Goal: Find contact information: Find contact information

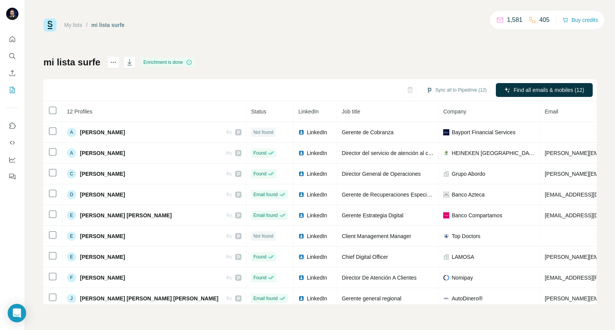
scroll to position [43, 178]
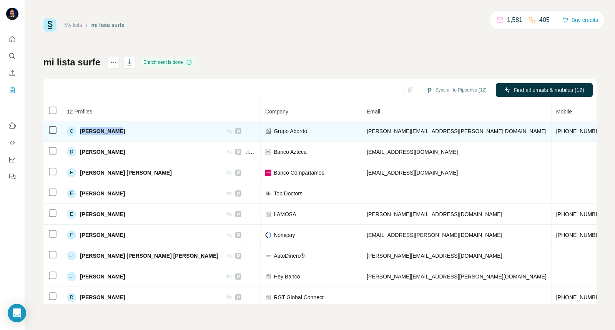
drag, startPoint x: 114, startPoint y: 129, endPoint x: 79, endPoint y: 129, distance: 35.0
click at [79, 129] on div "C [PERSON_NAME]" at bounding box center [154, 131] width 175 height 9
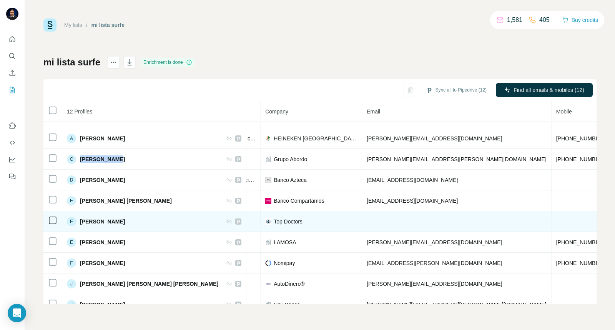
scroll to position [0, 178]
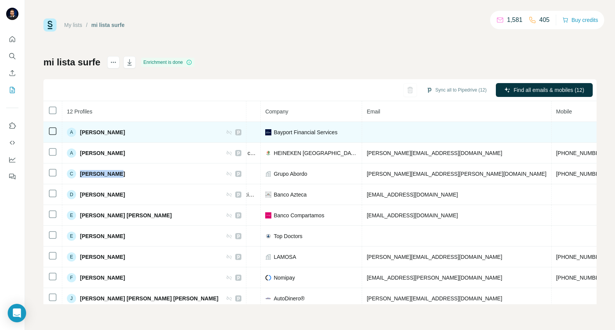
drag, startPoint x: 162, startPoint y: 133, endPoint x: 79, endPoint y: 130, distance: 83.2
click at [79, 130] on div "A [PERSON_NAME]" at bounding box center [154, 132] width 175 height 9
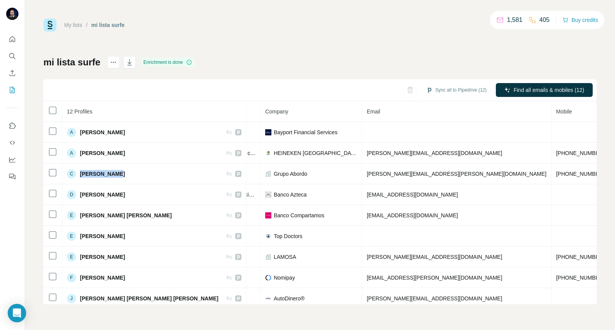
copy span "[PERSON_NAME]"
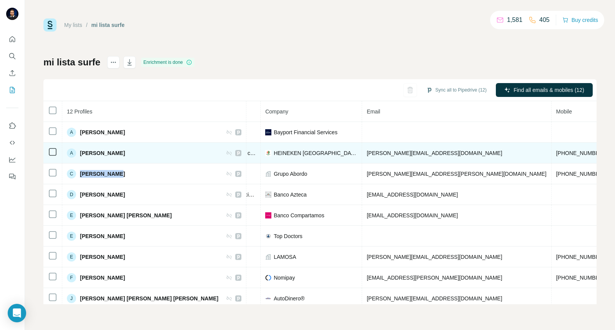
drag, startPoint x: 144, startPoint y: 153, endPoint x: 78, endPoint y: 159, distance: 66.4
click at [78, 159] on td "A [PERSON_NAME]" at bounding box center [154, 153] width 184 height 21
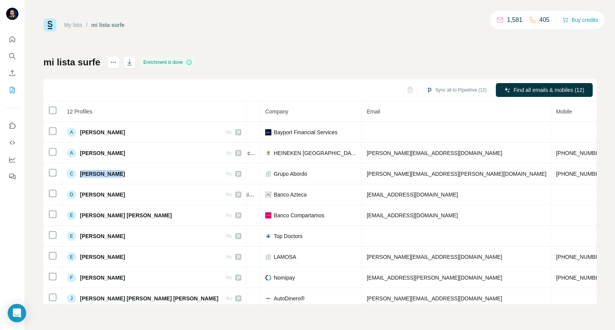
copy div "[PERSON_NAME]"
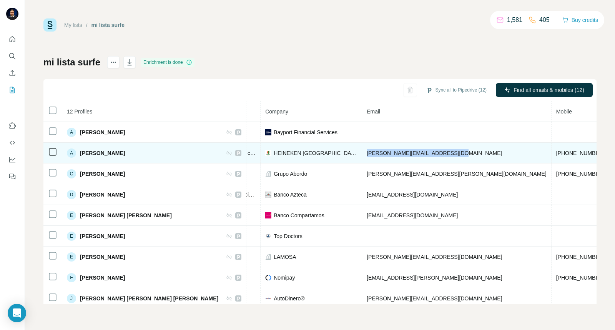
drag, startPoint x: 404, startPoint y: 153, endPoint x: 310, endPoint y: 155, distance: 93.9
click at [362, 155] on td "[PERSON_NAME][EMAIL_ADDRESS][DOMAIN_NAME]" at bounding box center [457, 153] width 190 height 21
copy span "[PERSON_NAME][EMAIL_ADDRESS][DOMAIN_NAME]"
drag, startPoint x: 453, startPoint y: 156, endPoint x: 475, endPoint y: 155, distance: 22.3
click at [475, 155] on tr "A [PERSON_NAME] Found LinkedIn Director del servicio de atención al cliente HEI…" at bounding box center [311, 153] width 892 height 21
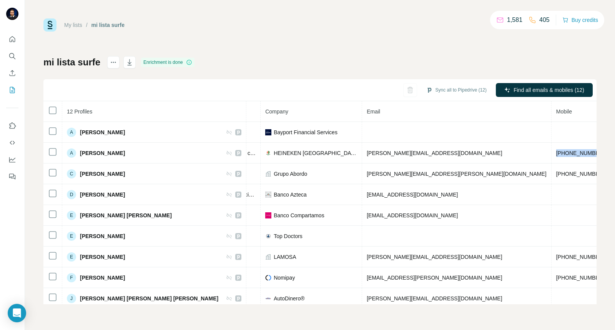
copy span "[PHONE_NUMBER]"
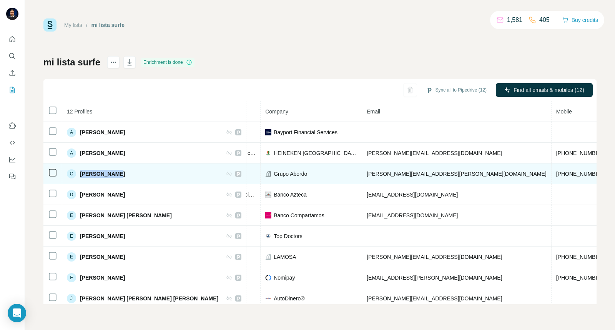
drag, startPoint x: 100, startPoint y: 174, endPoint x: 77, endPoint y: 175, distance: 23.1
click at [77, 175] on div "C [PERSON_NAME]" at bounding box center [154, 173] width 175 height 9
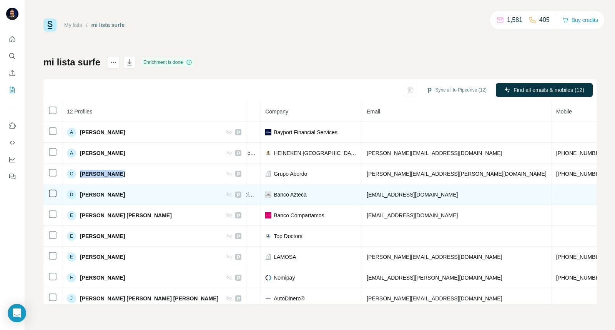
copy div "[PERSON_NAME]"
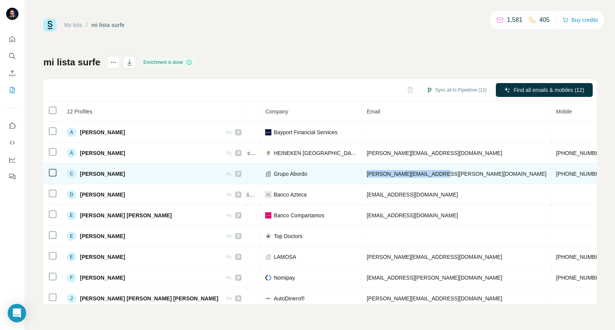
drag, startPoint x: 380, startPoint y: 172, endPoint x: 311, endPoint y: 175, distance: 69.3
click at [362, 175] on td "[PERSON_NAME][EMAIL_ADDRESS][PERSON_NAME][DOMAIN_NAME]" at bounding box center [457, 173] width 190 height 21
copy span "[PERSON_NAME][EMAIL_ADDRESS][PERSON_NAME][DOMAIN_NAME]"
click at [557, 175] on span "[PHONE_NUMBER]" at bounding box center [581, 174] width 48 height 6
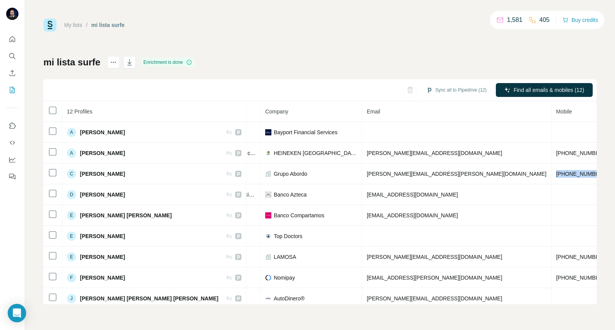
drag, startPoint x: 429, startPoint y: 174, endPoint x: 416, endPoint y: 120, distance: 56.2
click at [479, 174] on tr "C [PERSON_NAME] Found LinkedIn Director General de Operaciones Grupo Abordo [EM…" at bounding box center [311, 173] width 892 height 21
copy span "[PHONE_NUMBER]"
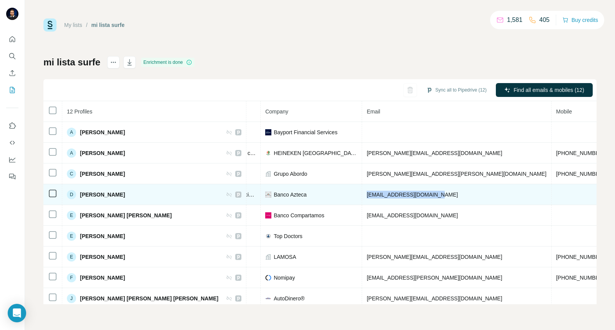
drag, startPoint x: 366, startPoint y: 194, endPoint x: 313, endPoint y: 194, distance: 52.7
click at [362, 194] on td "[EMAIL_ADDRESS][DOMAIN_NAME]" at bounding box center [457, 194] width 190 height 21
copy span "[EMAIL_ADDRESS][DOMAIN_NAME]"
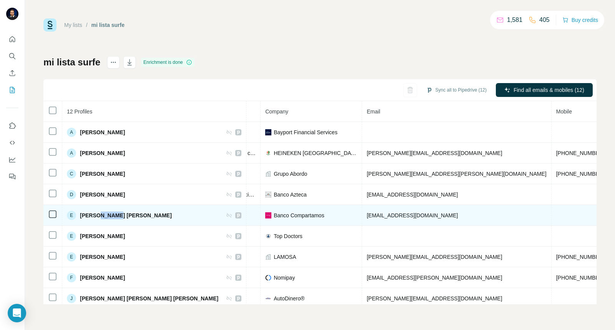
drag, startPoint x: 107, startPoint y: 217, endPoint x: 112, endPoint y: 216, distance: 5.5
click at [112, 217] on span "[PERSON_NAME] [PERSON_NAME]" at bounding box center [126, 216] width 92 height 8
drag, startPoint x: 121, startPoint y: 216, endPoint x: 142, endPoint y: 216, distance: 20.8
click at [142, 216] on span "[PERSON_NAME] [PERSON_NAME]" at bounding box center [126, 216] width 92 height 8
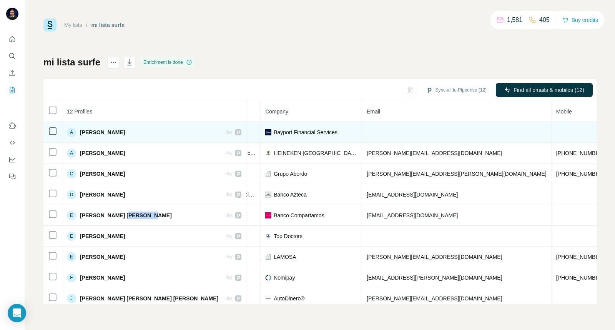
copy span "[PERSON_NAME]"
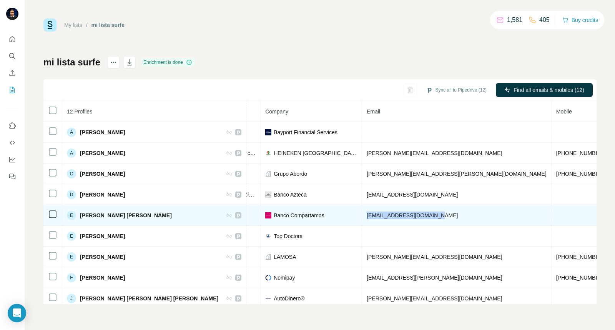
drag, startPoint x: 354, startPoint y: 220, endPoint x: 313, endPoint y: 219, distance: 41.2
click at [362, 219] on td "[EMAIL_ADDRESS][DOMAIN_NAME]" at bounding box center [457, 215] width 190 height 21
copy span "[EMAIL_ADDRESS][DOMAIN_NAME]"
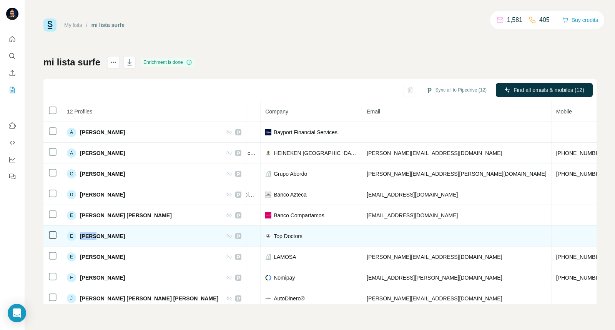
drag, startPoint x: 93, startPoint y: 236, endPoint x: 78, endPoint y: 236, distance: 15.0
click at [78, 236] on div "E [PERSON_NAME]" at bounding box center [96, 236] width 58 height 9
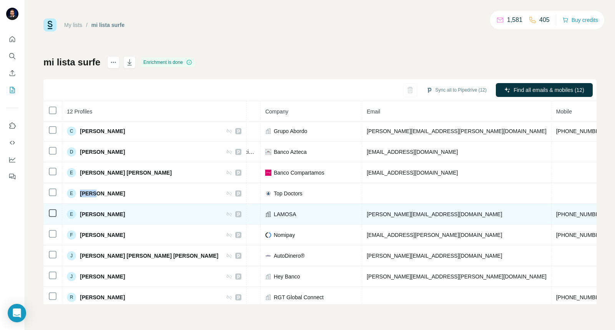
drag, startPoint x: 114, startPoint y: 214, endPoint x: 124, endPoint y: 216, distance: 10.2
click at [124, 216] on span "[PERSON_NAME]" at bounding box center [102, 214] width 45 height 8
drag, startPoint x: 354, startPoint y: 213, endPoint x: 310, endPoint y: 220, distance: 44.3
click at [362, 220] on td "[PERSON_NAME][EMAIL_ADDRESS][DOMAIN_NAME]" at bounding box center [457, 214] width 190 height 21
drag, startPoint x: 462, startPoint y: 214, endPoint x: 423, endPoint y: 217, distance: 38.2
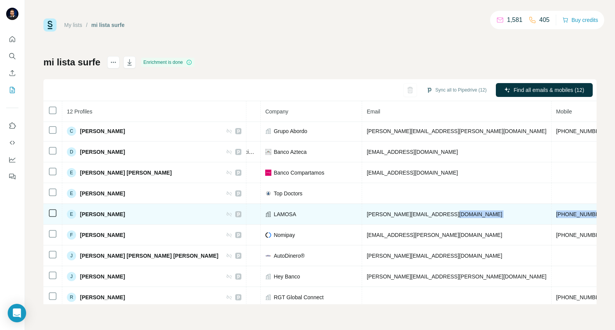
click at [423, 217] on tr "E [PERSON_NAME] Found LinkedIn Chief Digital Officer LAMOSA [EMAIL_ADDRESS][DOM…" at bounding box center [311, 214] width 892 height 21
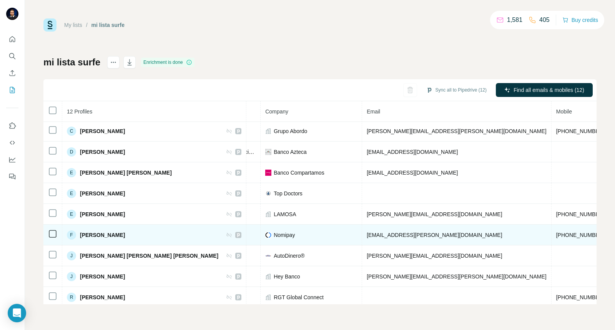
click at [118, 238] on span "[PERSON_NAME]" at bounding box center [102, 235] width 45 height 8
click at [117, 238] on span "[PERSON_NAME]" at bounding box center [102, 235] width 45 height 8
drag, startPoint x: 392, startPoint y: 238, endPoint x: 312, endPoint y: 241, distance: 80.1
click at [362, 241] on td "[EMAIL_ADDRESS][PERSON_NAME][DOMAIN_NAME]" at bounding box center [457, 235] width 190 height 21
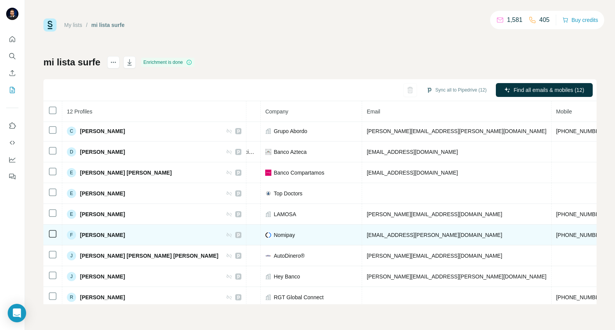
click at [557, 235] on span "[PHONE_NUMBER]" at bounding box center [581, 235] width 48 height 6
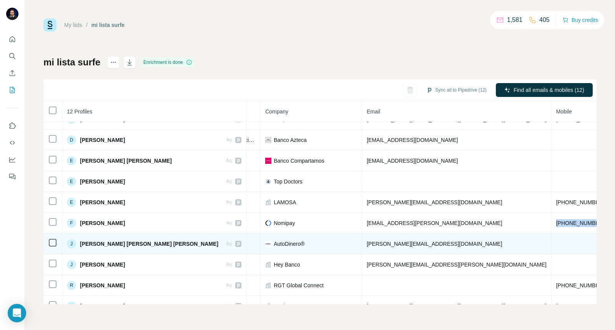
scroll to position [74, 178]
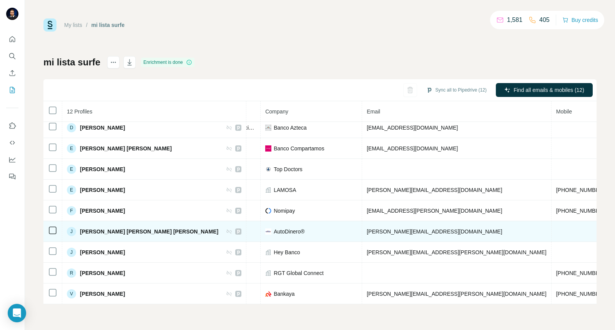
click at [101, 228] on span "[PERSON_NAME] [PERSON_NAME] [PERSON_NAME]" at bounding box center [149, 232] width 138 height 8
click at [140, 228] on span "[PERSON_NAME] [PERSON_NAME] [PERSON_NAME]" at bounding box center [149, 232] width 138 height 8
click at [401, 228] on span "[PERSON_NAME][EMAIL_ADDRESS][DOMAIN_NAME]" at bounding box center [434, 231] width 135 height 6
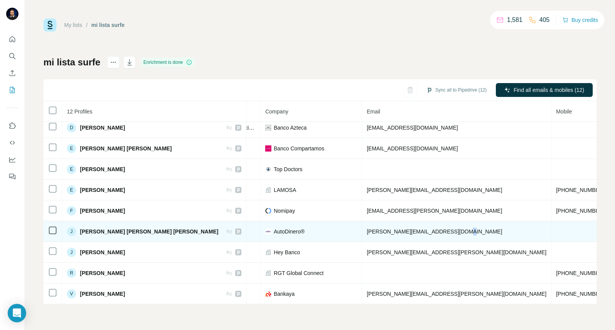
click at [401, 228] on span "[PERSON_NAME][EMAIL_ADDRESS][DOMAIN_NAME]" at bounding box center [434, 231] width 135 height 6
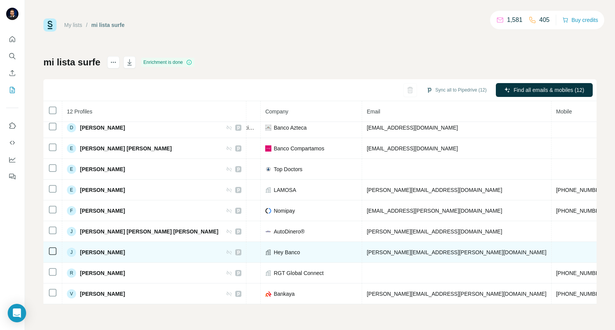
click at [110, 248] on span "[PERSON_NAME]" at bounding box center [102, 252] width 45 height 8
click at [367, 249] on span "[PERSON_NAME][EMAIL_ADDRESS][PERSON_NAME][DOMAIN_NAME]" at bounding box center [457, 252] width 180 height 6
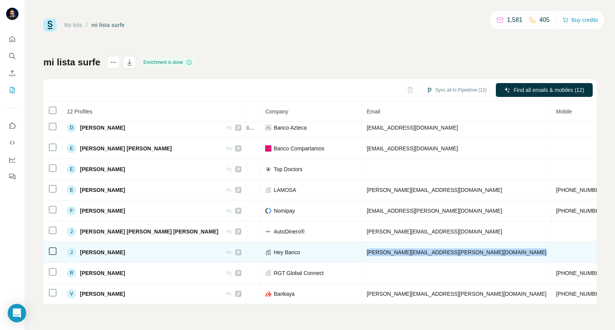
click at [367, 249] on span "[PERSON_NAME][EMAIL_ADDRESS][PERSON_NAME][DOMAIN_NAME]" at bounding box center [457, 252] width 180 height 6
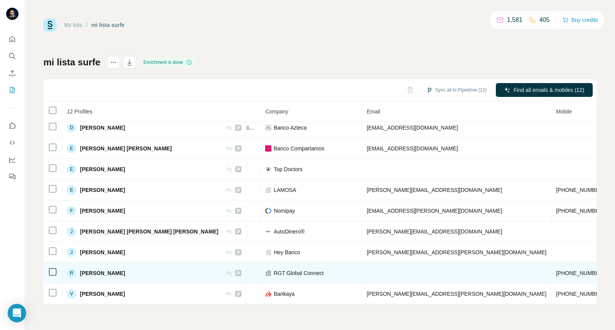
click at [114, 269] on span "[PERSON_NAME]" at bounding box center [102, 273] width 45 height 8
click at [552, 263] on td "[PHONE_NUMBER]" at bounding box center [581, 273] width 58 height 21
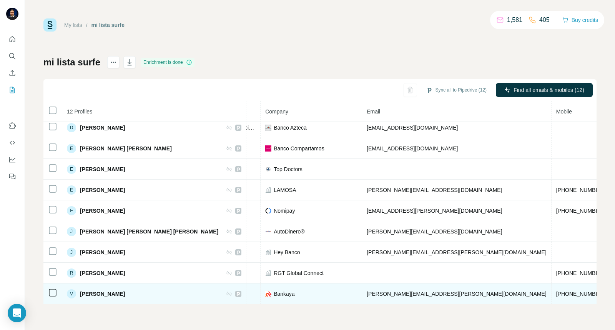
click at [118, 290] on span "[PERSON_NAME]" at bounding box center [102, 294] width 45 height 8
click at [367, 291] on span "[PERSON_NAME][EMAIL_ADDRESS][PERSON_NAME][DOMAIN_NAME]" at bounding box center [457, 294] width 180 height 6
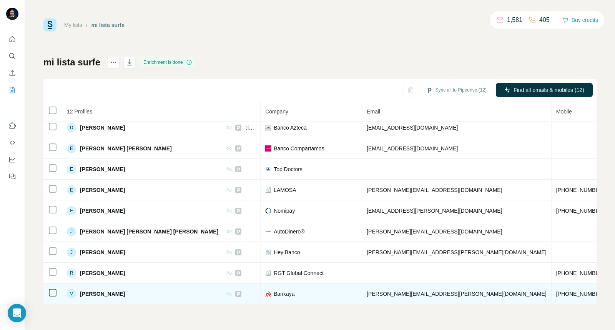
click at [552, 286] on td "[PHONE_NUMBER]" at bounding box center [581, 293] width 58 height 21
